Goal: Find specific page/section: Find specific page/section

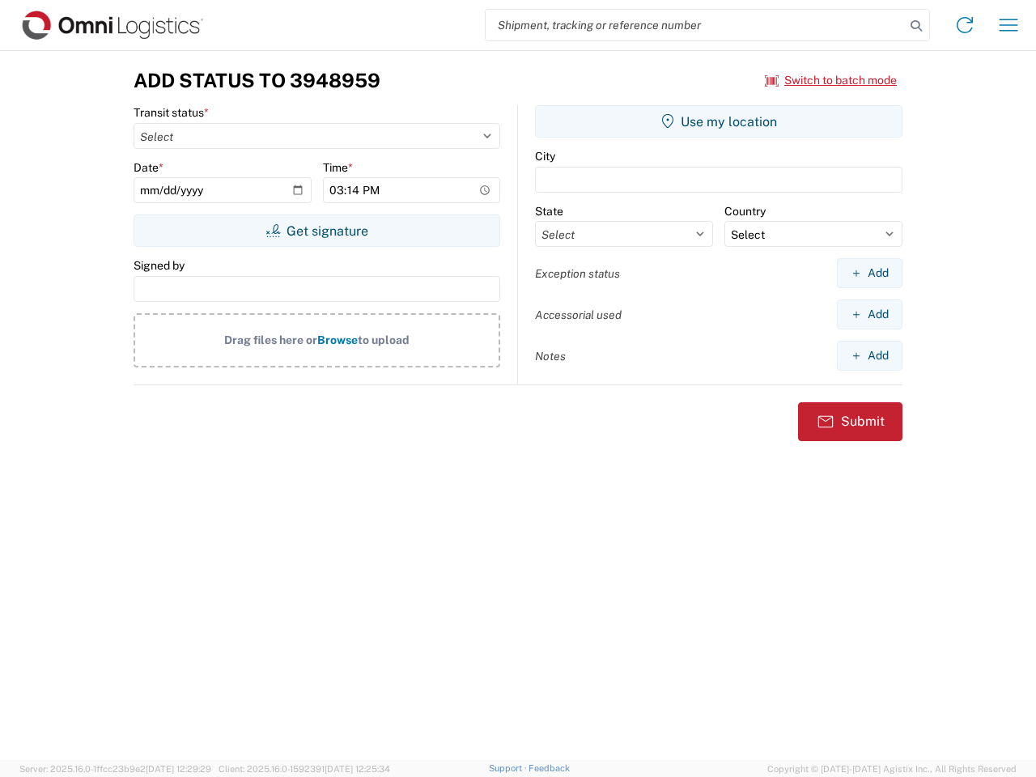
click at [695, 25] on input "search" at bounding box center [695, 25] width 419 height 31
click at [916, 26] on icon at bounding box center [916, 26] width 23 height 23
click at [965, 25] on icon at bounding box center [965, 25] width 26 height 26
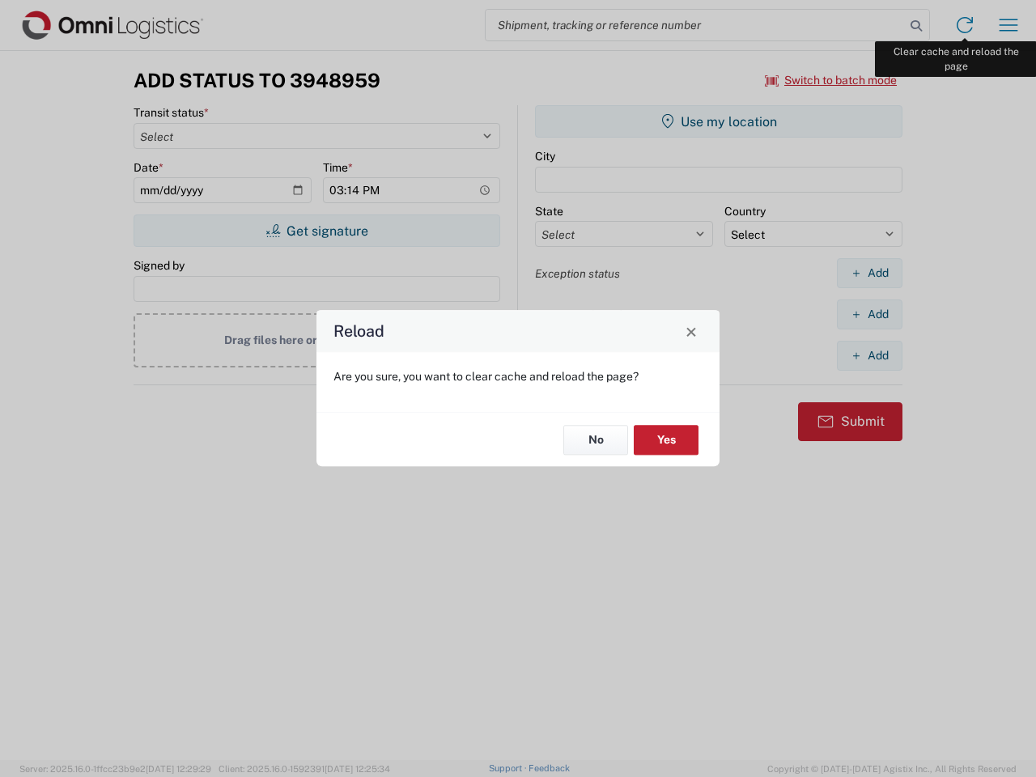
click at [1009, 25] on div "Reload Are you sure, you want to clear cache and reload the page? No Yes" at bounding box center [518, 388] width 1036 height 777
click at [831, 80] on div "Reload Are you sure, you want to clear cache and reload the page? No Yes" at bounding box center [518, 388] width 1036 height 777
click at [317, 231] on div "Reload Are you sure, you want to clear cache and reload the page? No Yes" at bounding box center [518, 388] width 1036 height 777
click at [719, 121] on div "Reload Are you sure, you want to clear cache and reload the page? No Yes" at bounding box center [518, 388] width 1036 height 777
click at [869, 273] on div "Reload Are you sure, you want to clear cache and reload the page? No Yes" at bounding box center [518, 388] width 1036 height 777
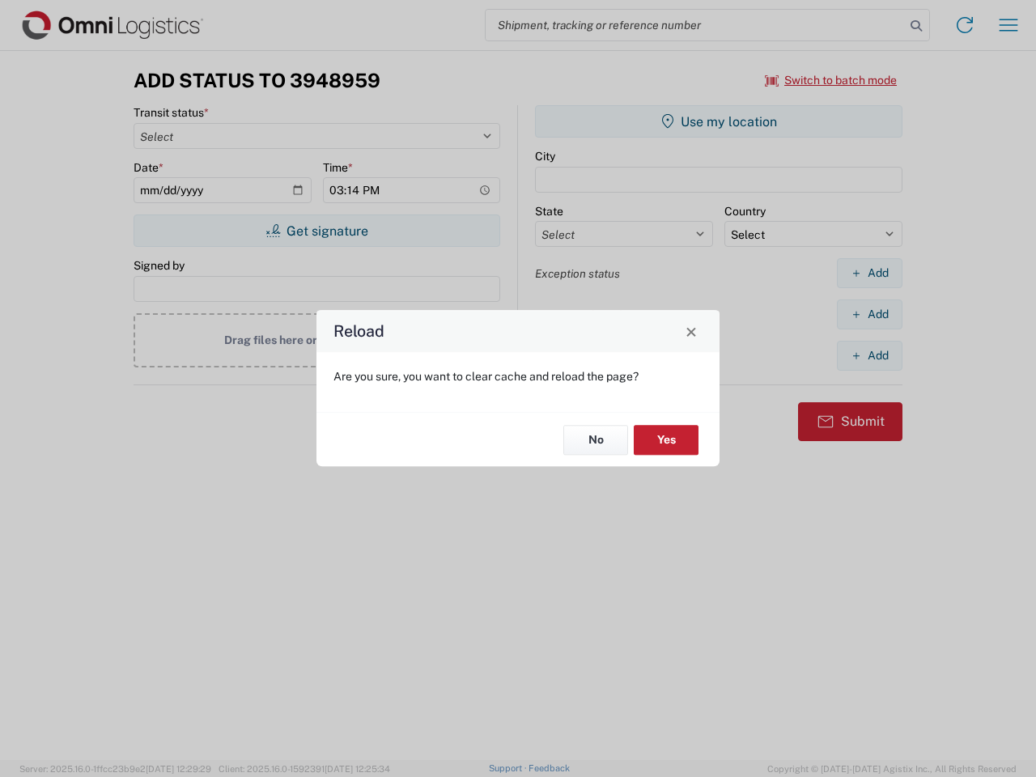
click at [869, 314] on div "Reload Are you sure, you want to clear cache and reload the page? No Yes" at bounding box center [518, 388] width 1036 height 777
click at [869, 355] on div "Reload Are you sure, you want to clear cache and reload the page? No Yes" at bounding box center [518, 388] width 1036 height 777
